Goal: Find specific page/section: Find specific page/section

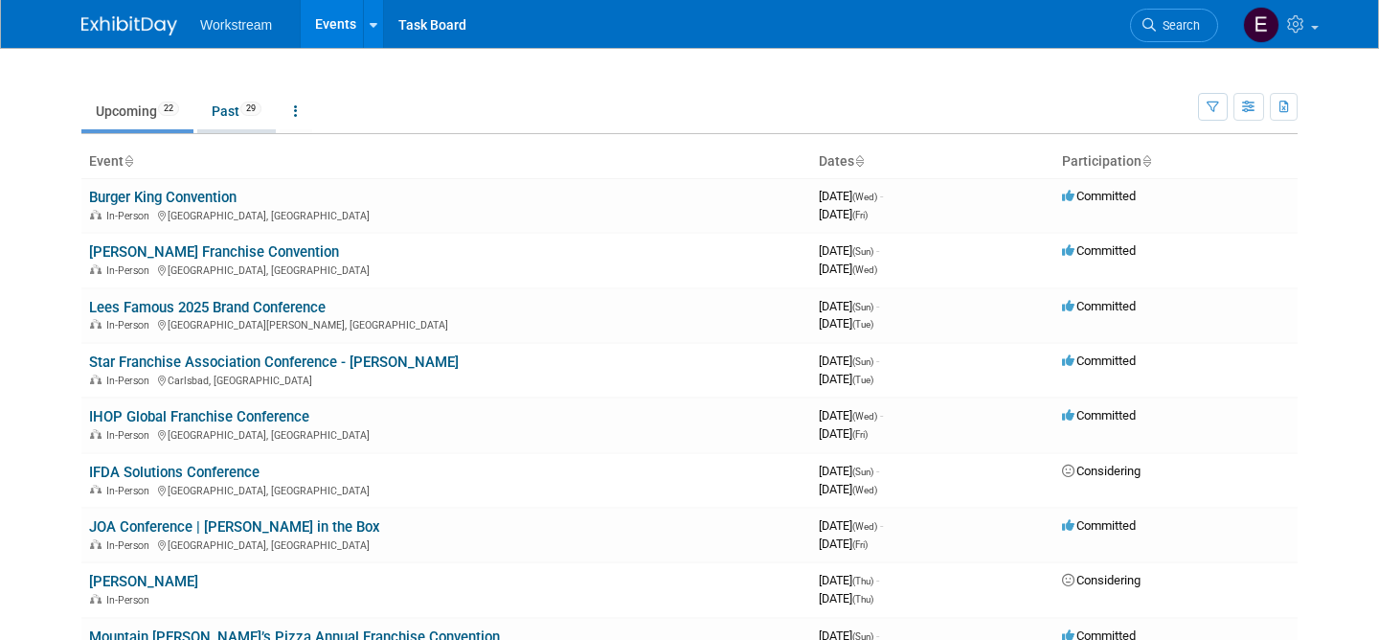
click at [225, 109] on link "Past 29" at bounding box center [236, 111] width 79 height 36
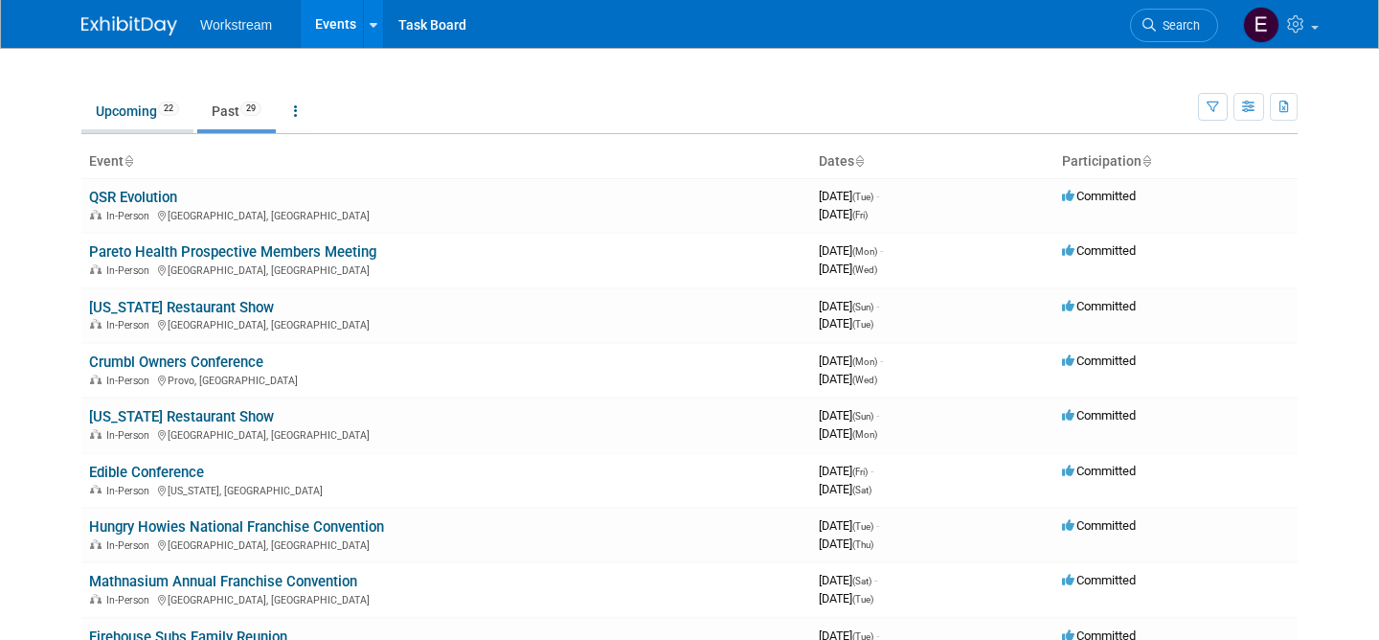
click at [139, 116] on link "Upcoming 22" at bounding box center [137, 111] width 112 height 36
